Goal: Task Accomplishment & Management: Manage account settings

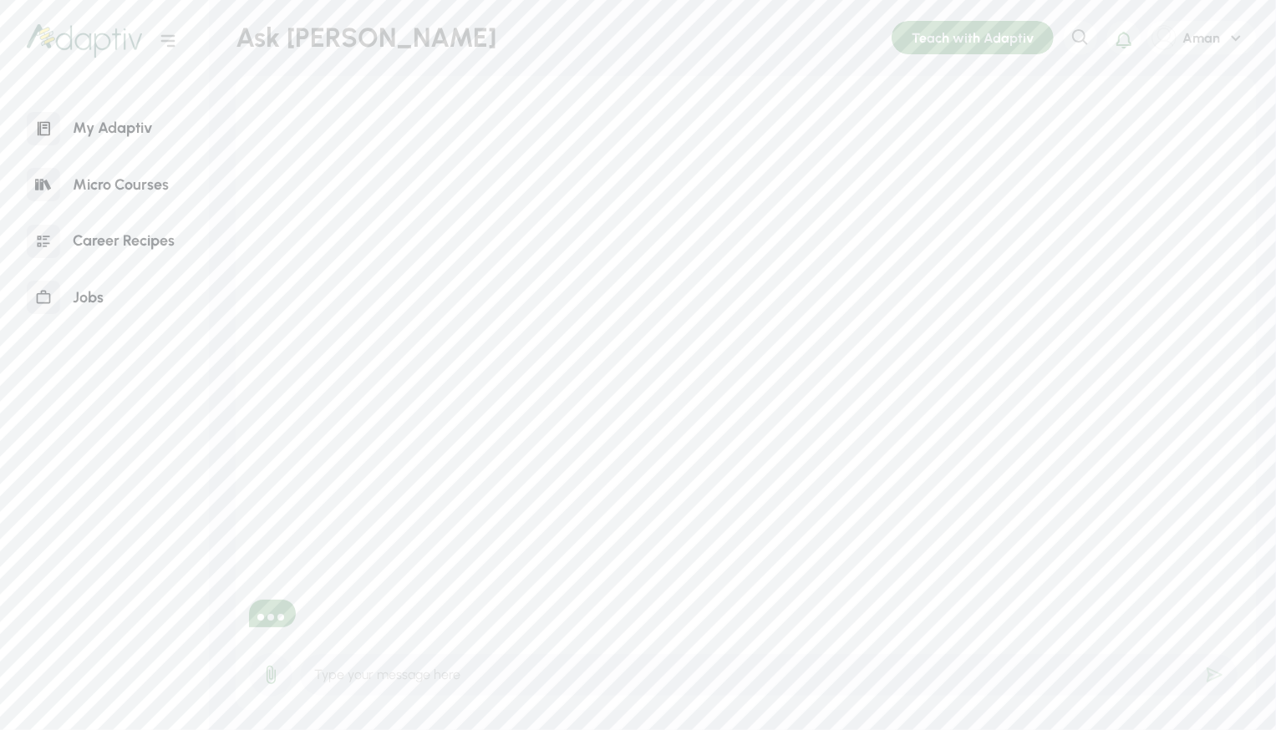
click at [96, 285] on div "Jobs" at bounding box center [88, 298] width 56 height 36
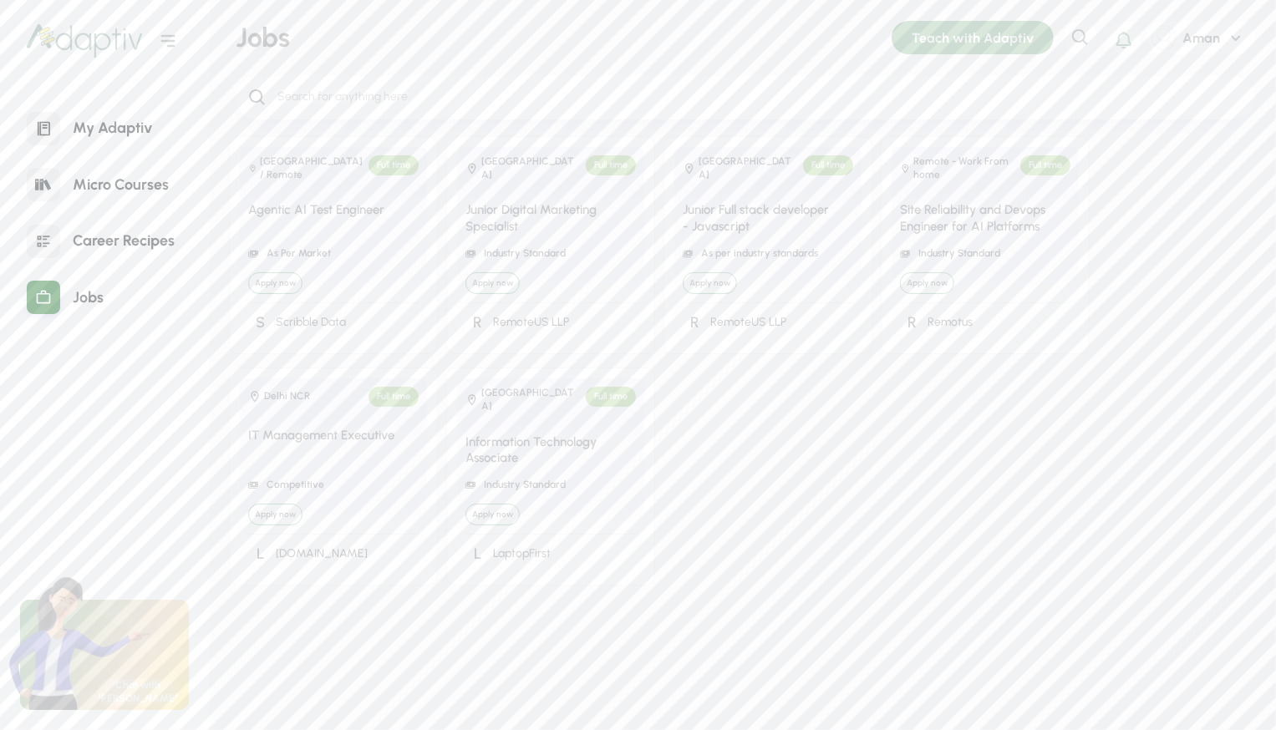
click at [726, 186] on div "India Full time Junior Full stack developer - Javascript As per industry standa…" at bounding box center [767, 245] width 187 height 196
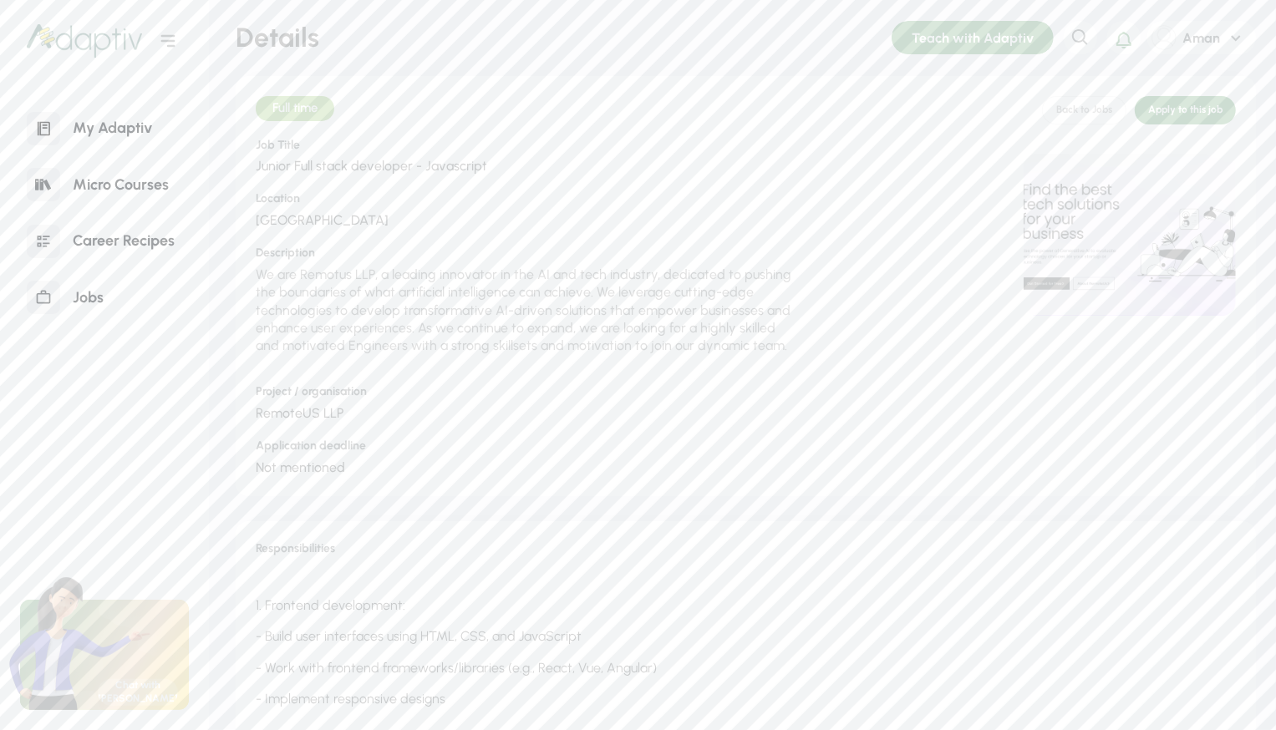
click at [107, 126] on div "My Adaptiv" at bounding box center [112, 128] width 104 height 36
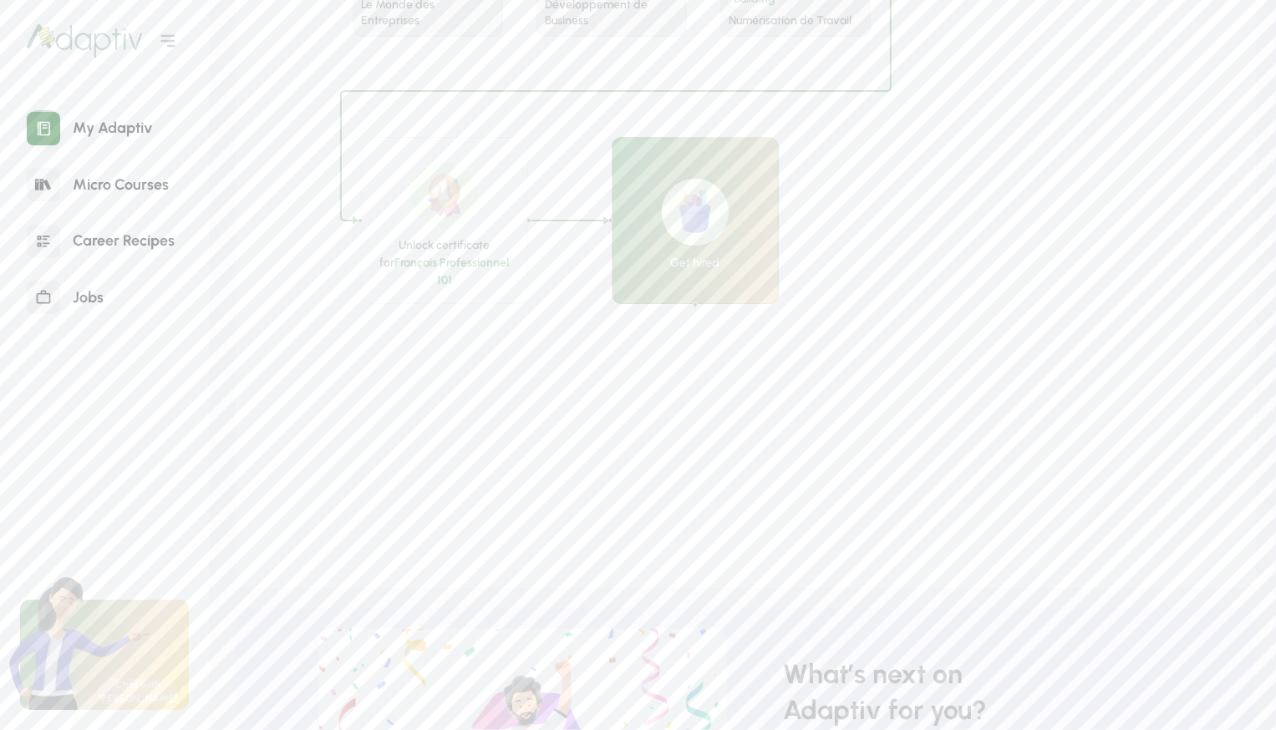
scroll to position [1848, 0]
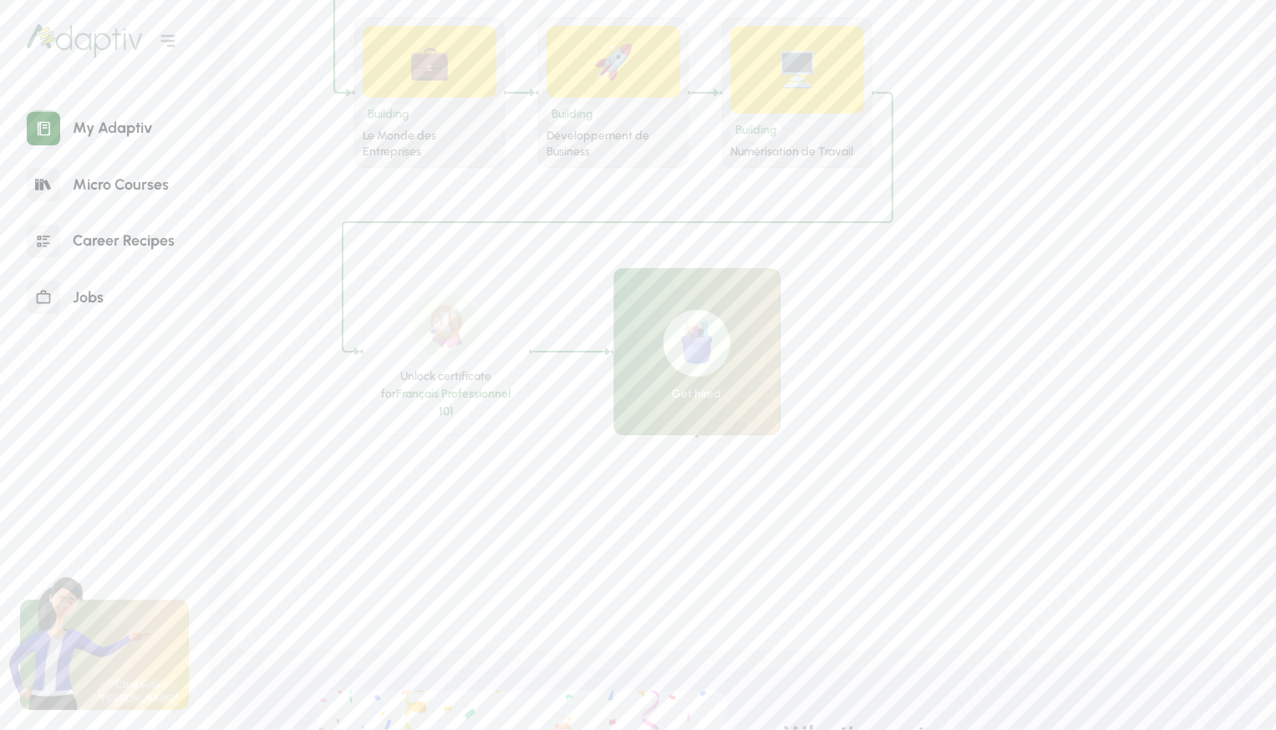
drag, startPoint x: 718, startPoint y: 316, endPoint x: 720, endPoint y: 385, distance: 69.4
click at [720, 385] on div "Get hired" at bounding box center [697, 394] width 49 height 18
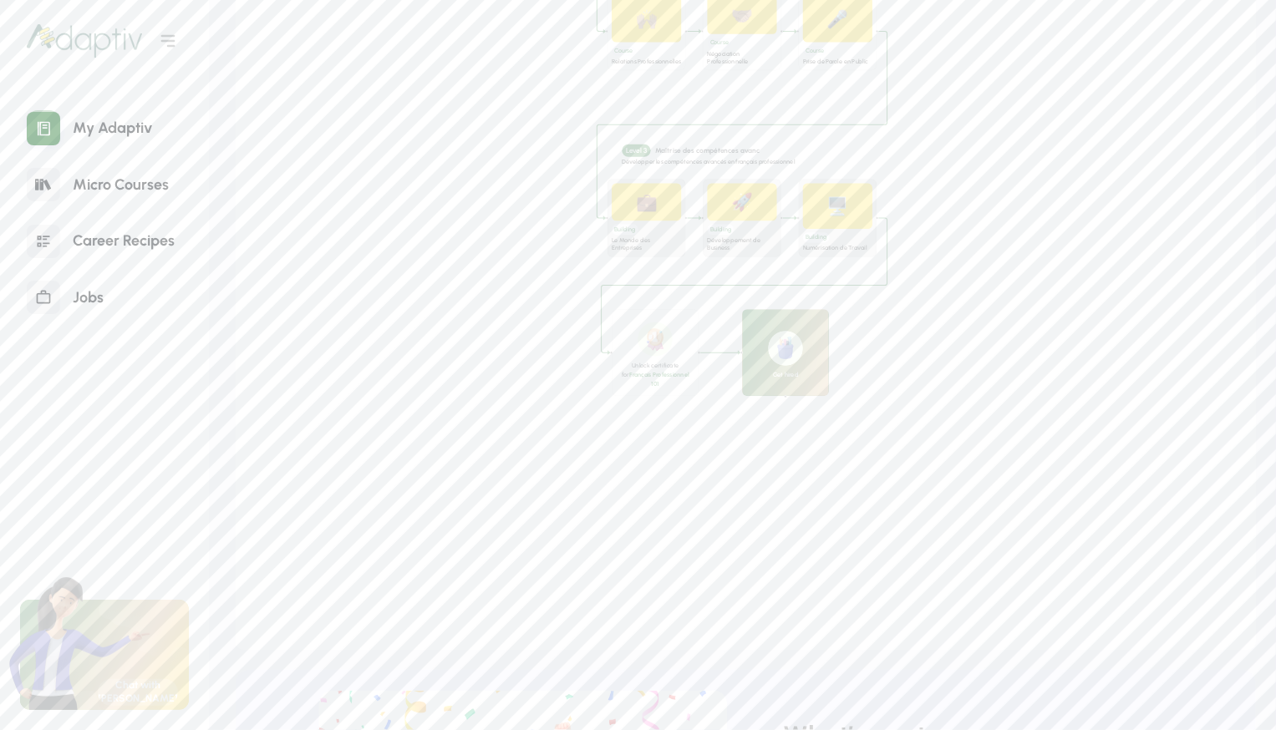
click at [744, 241] on div "Développement de Business" at bounding box center [742, 245] width 69 height 16
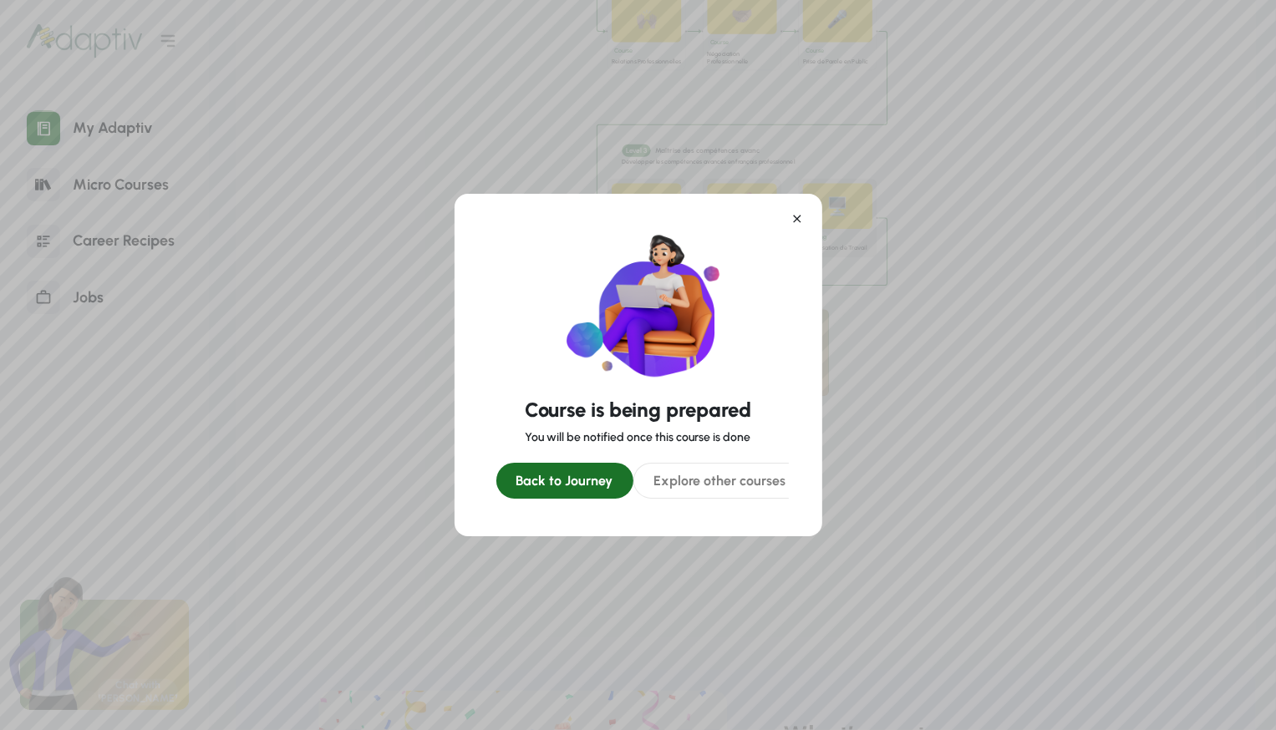
click at [799, 215] on icon at bounding box center [796, 218] width 13 height 13
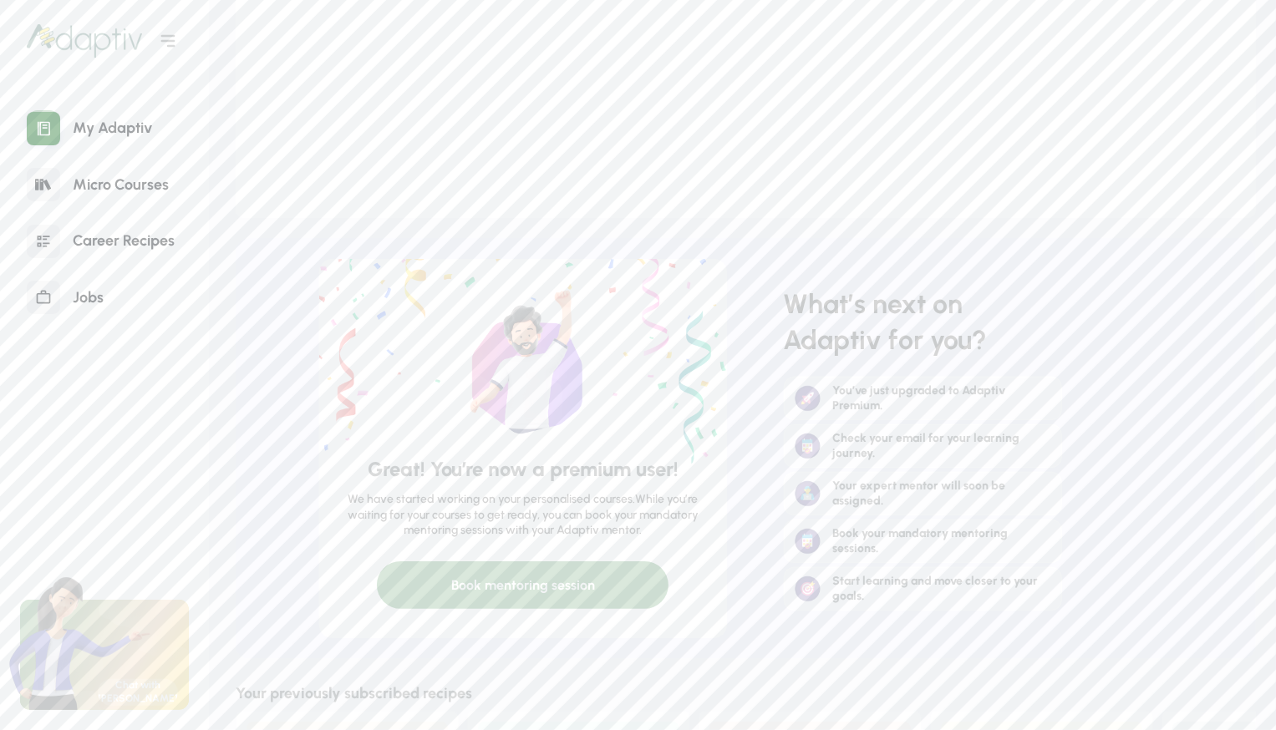
scroll to position [2300, 0]
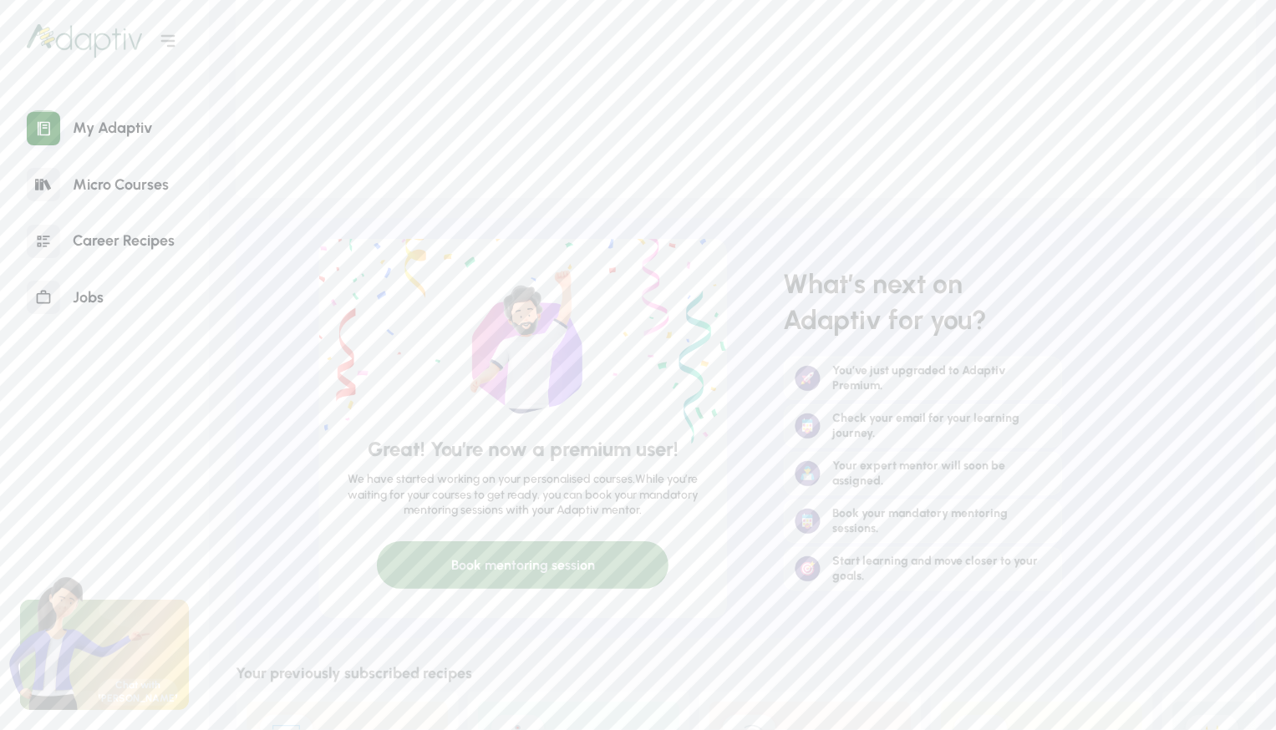
click at [605, 560] on div "Book mentoring session" at bounding box center [523, 565] width 292 height 48
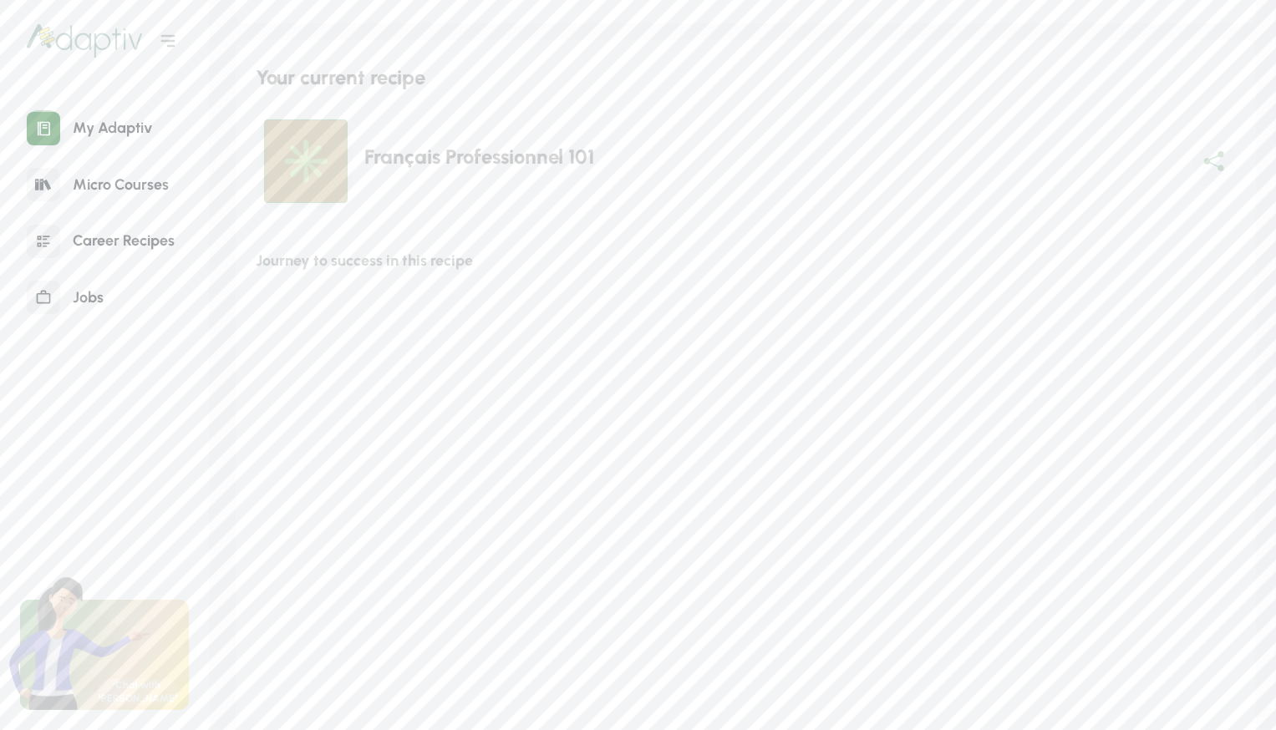
scroll to position [0, 0]
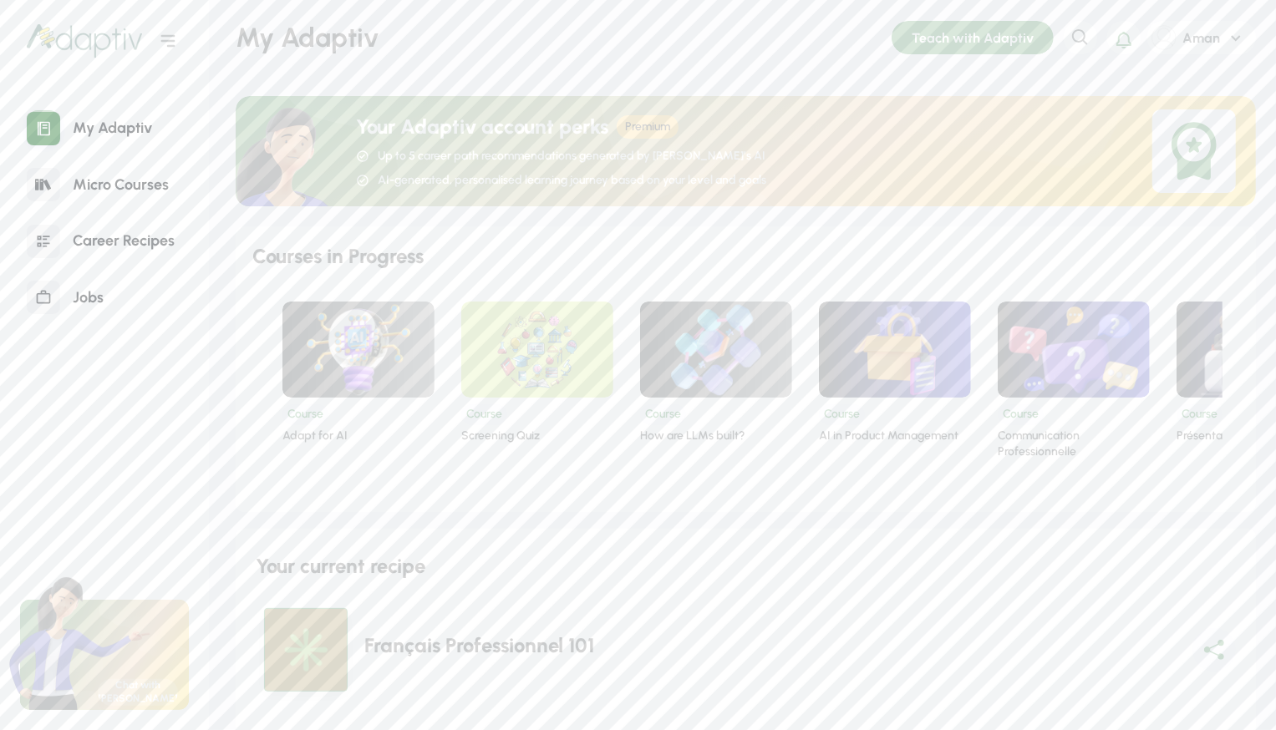
click at [1231, 38] on icon at bounding box center [1236, 38] width 20 height 20
click at [1202, 140] on div "Logout" at bounding box center [1205, 148] width 100 height 33
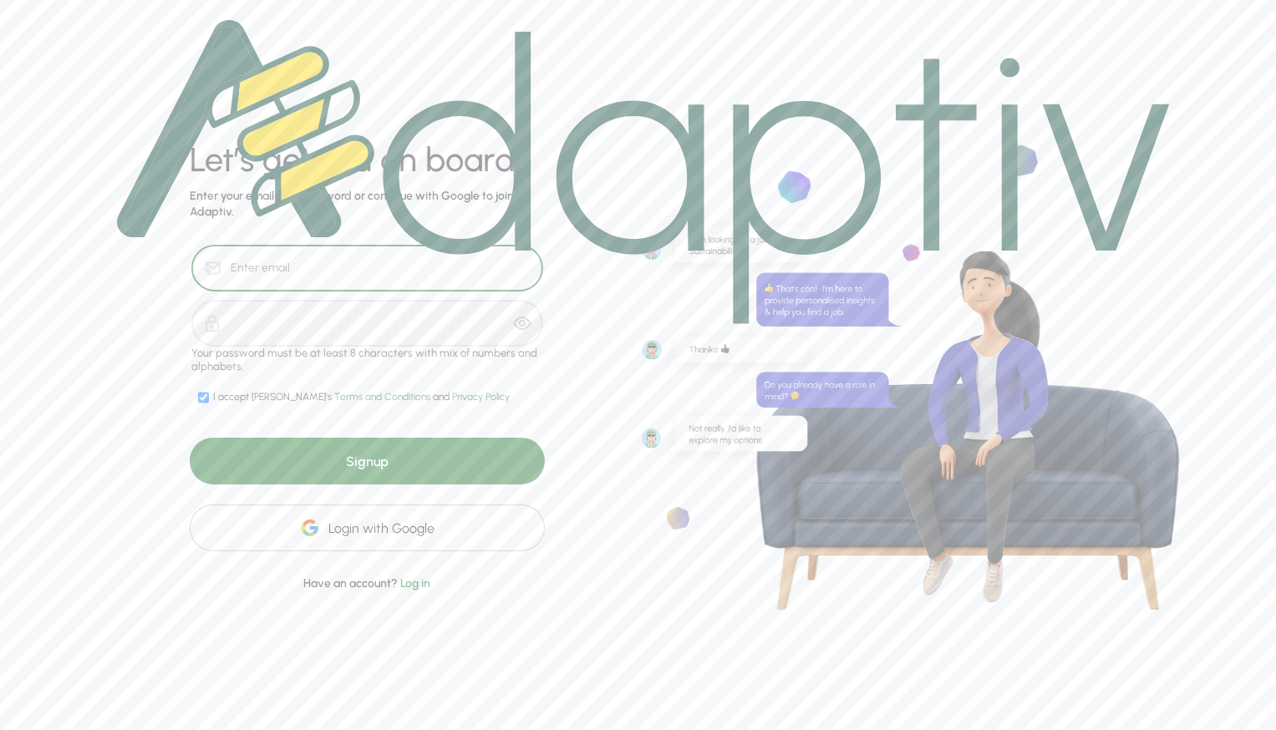
type input "[PERSON_NAME][DOMAIN_NAME][EMAIL_ADDRESS][DOMAIN_NAME]"
click at [455, 470] on div "Signup" at bounding box center [367, 461] width 355 height 47
